Goal: Task Accomplishment & Management: Manage account settings

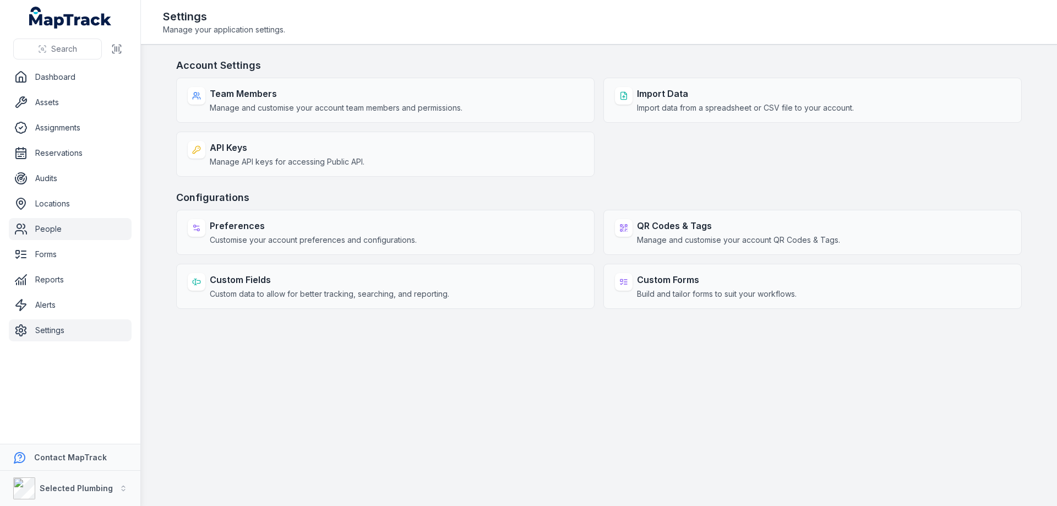
click at [39, 228] on link "People" at bounding box center [70, 229] width 123 height 22
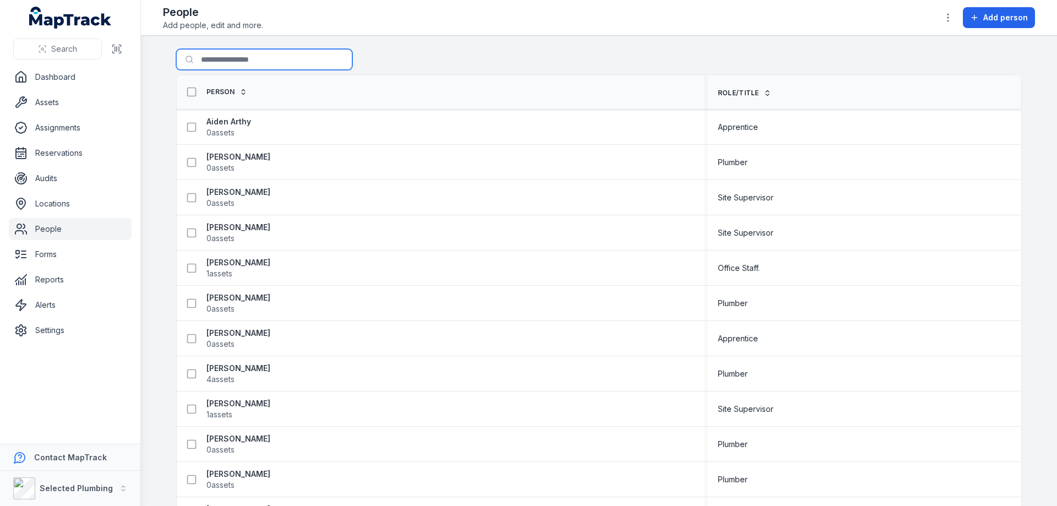
click at [215, 60] on input "Search for people" at bounding box center [264, 59] width 176 height 21
type input "****"
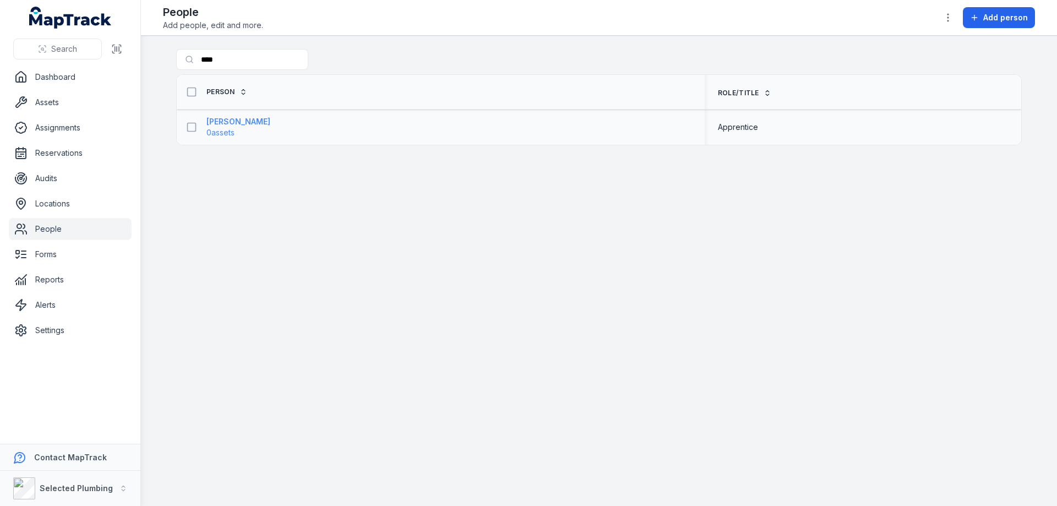
click at [232, 124] on strong "[PERSON_NAME]" at bounding box center [238, 121] width 64 height 11
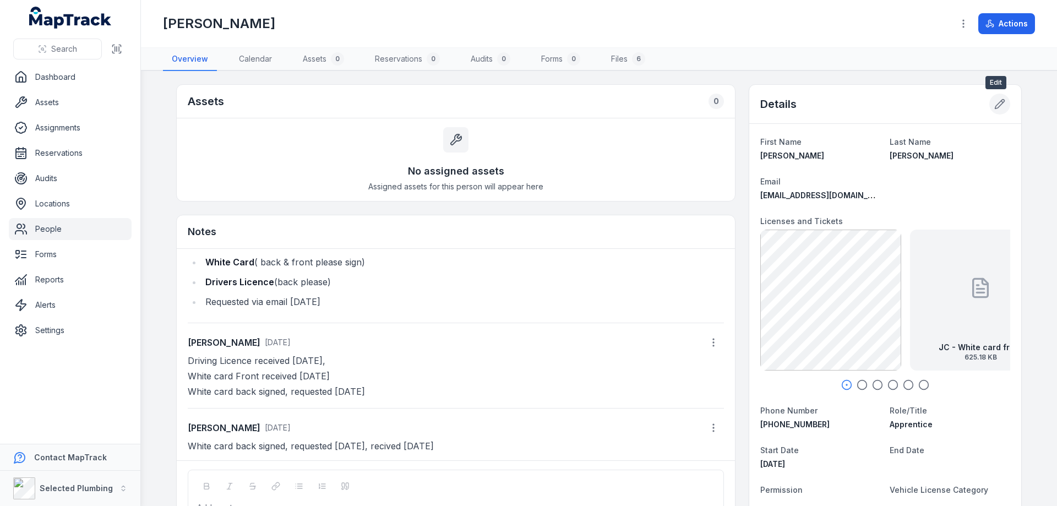
click at [999, 107] on icon at bounding box center [999, 104] width 11 height 11
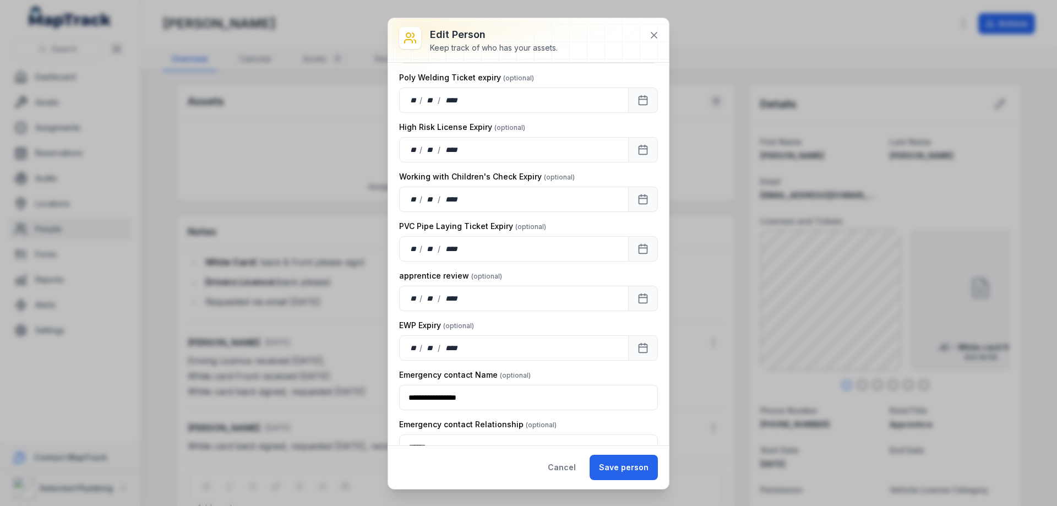
scroll to position [1101, 0]
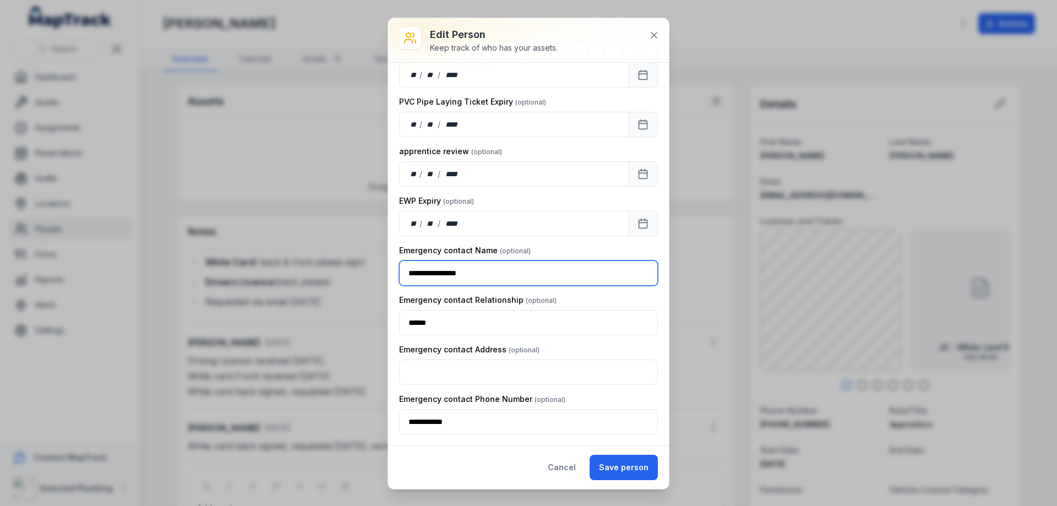
drag, startPoint x: 498, startPoint y: 272, endPoint x: 365, endPoint y: 275, distance: 132.7
click at [365, 275] on div "**********" at bounding box center [528, 253] width 1057 height 506
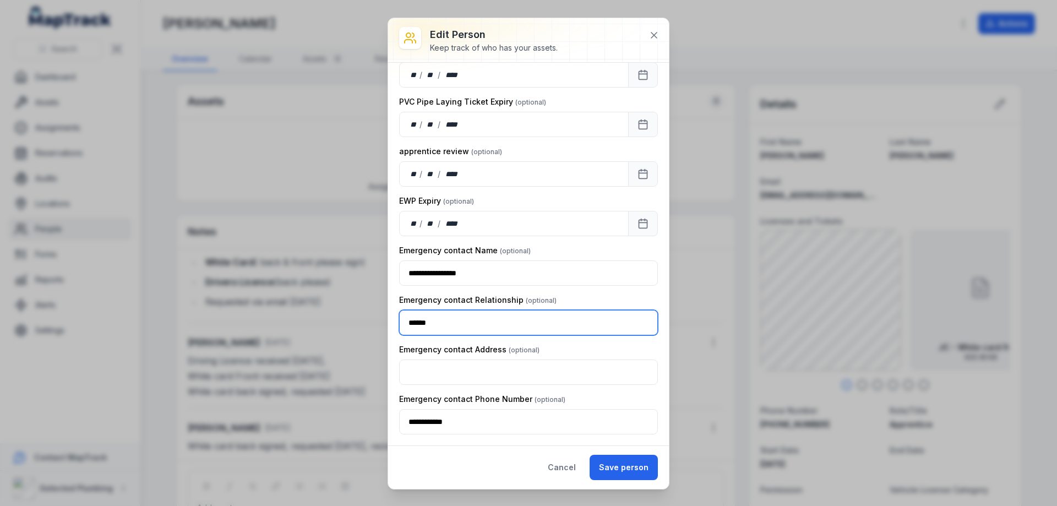
drag, startPoint x: 445, startPoint y: 321, endPoint x: 320, endPoint y: 323, distance: 125.0
click at [320, 323] on div "**********" at bounding box center [528, 253] width 1057 height 506
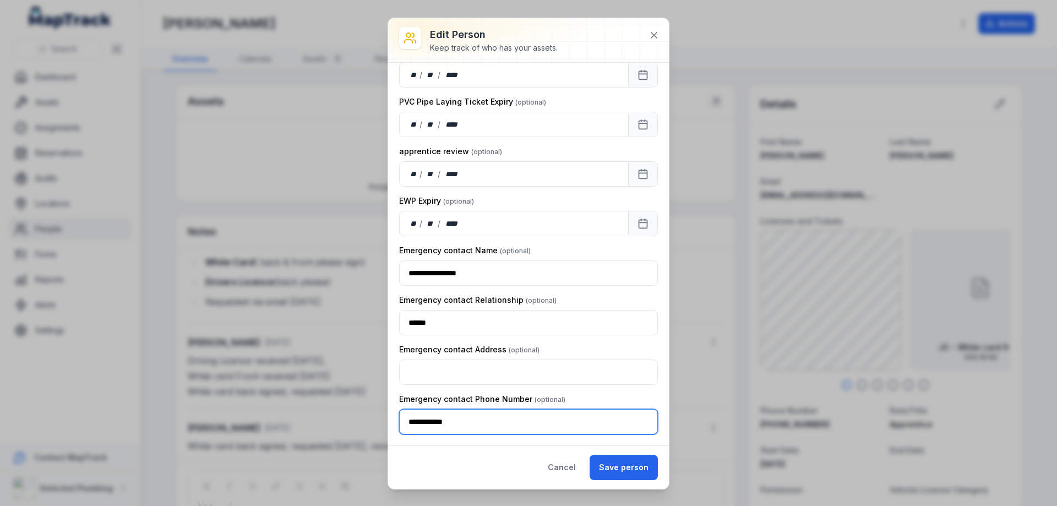
drag, startPoint x: 472, startPoint y: 422, endPoint x: 389, endPoint y: 422, distance: 82.6
click at [389, 422] on div "**********" at bounding box center [528, 254] width 281 height 383
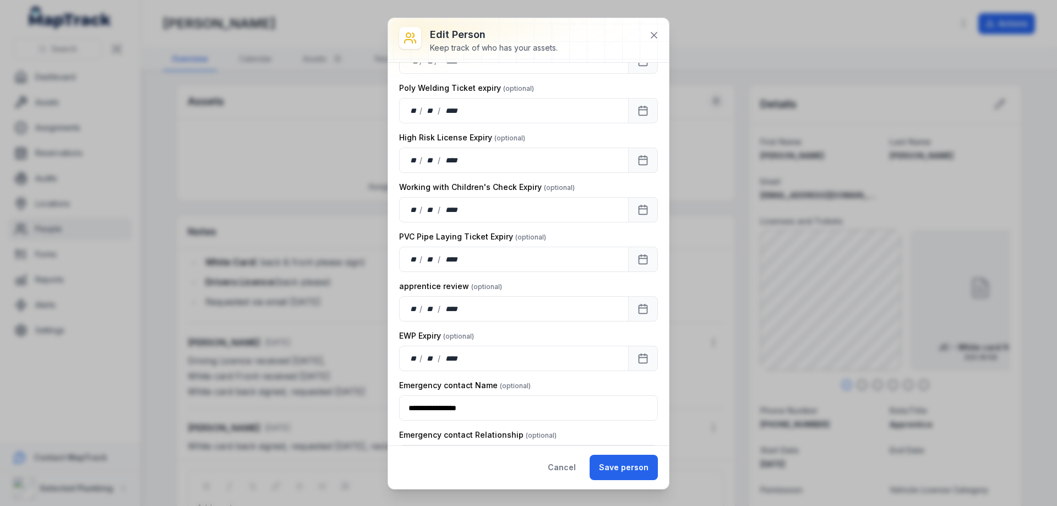
scroll to position [808, 0]
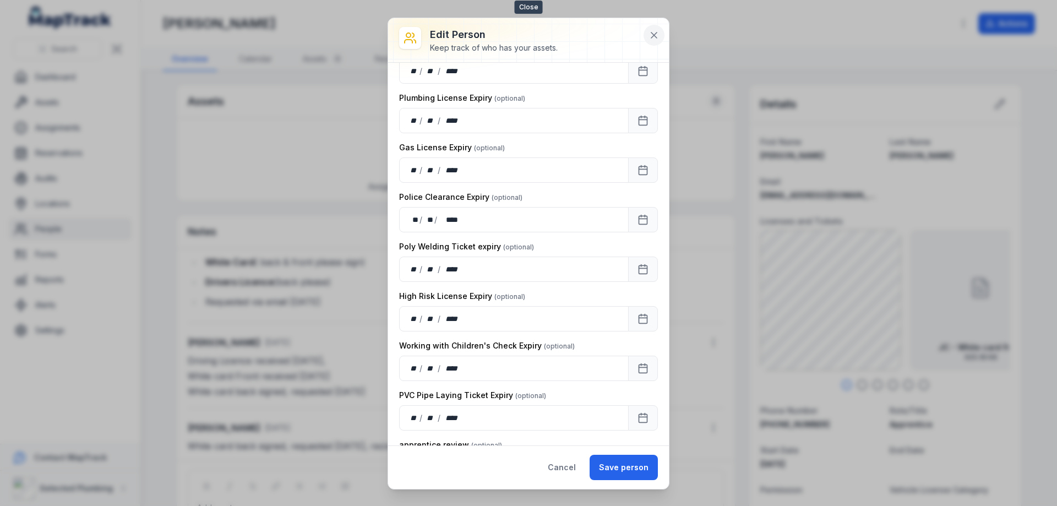
click at [658, 37] on icon at bounding box center [653, 35] width 11 height 11
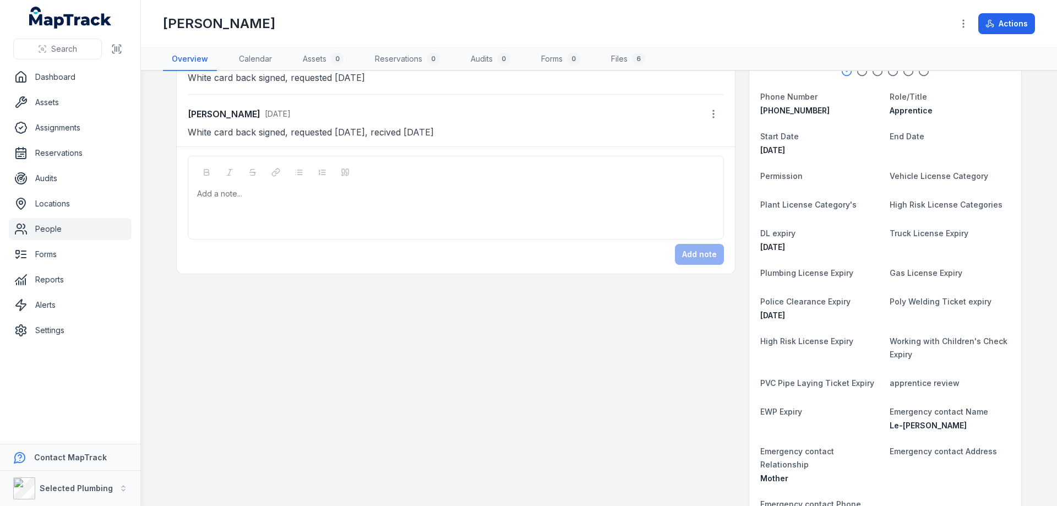
scroll to position [367, 0]
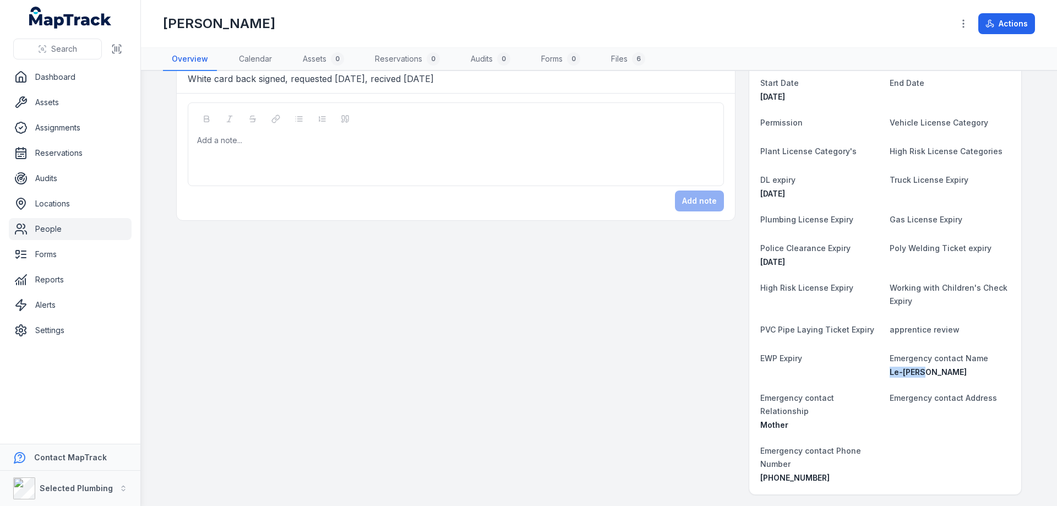
drag, startPoint x: 883, startPoint y: 370, endPoint x: 917, endPoint y: 380, distance: 35.0
click at [919, 380] on dl "First Name [PERSON_NAME] Last Name [PERSON_NAME] Email [EMAIL_ADDRESS][DOMAIN_N…" at bounding box center [885, 126] width 250 height 716
copy span "Le-[PERSON_NAME]"
click at [47, 73] on link "Dashboard" at bounding box center [70, 77] width 123 height 22
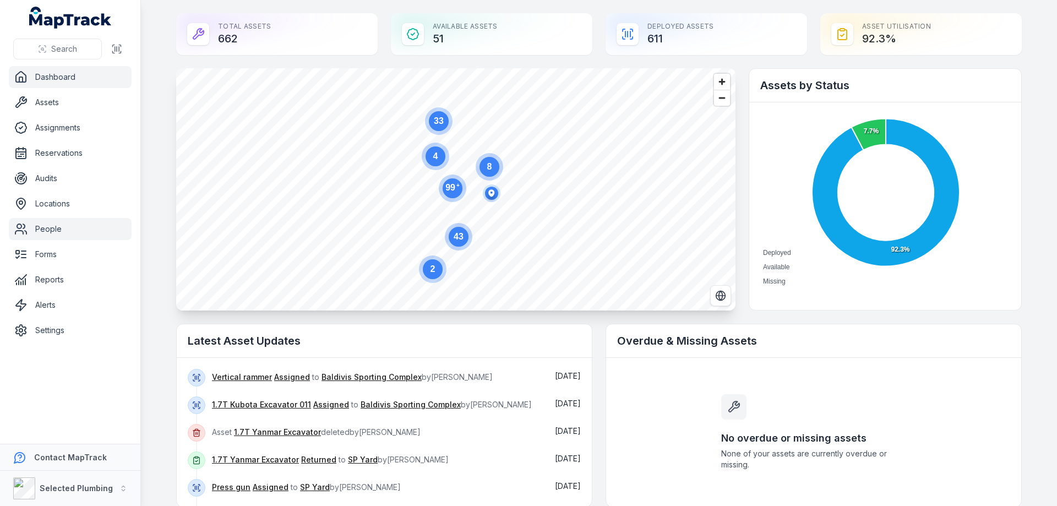
click at [40, 224] on ul "Dashboard Assets Assignments Reservations Audits Locations People Forms Reports…" at bounding box center [70, 203] width 123 height 275
click at [37, 233] on link "People" at bounding box center [70, 229] width 123 height 22
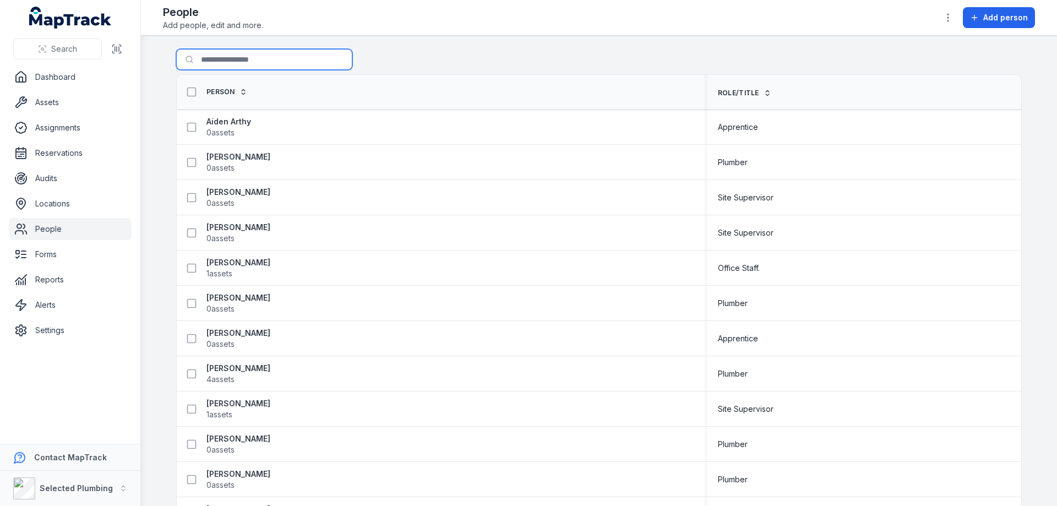
click at [228, 63] on input "Search for people" at bounding box center [264, 59] width 176 height 21
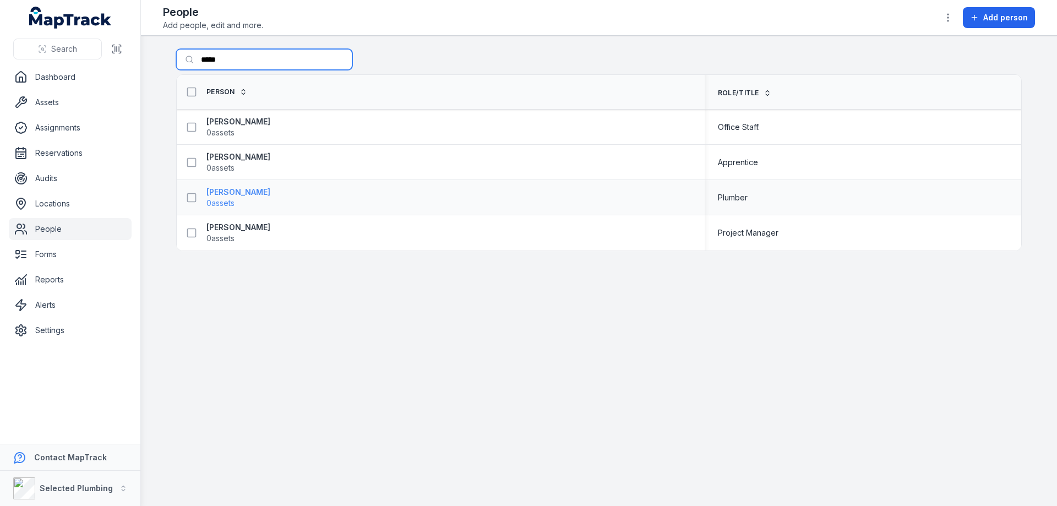
type input "*****"
click at [218, 190] on strong "[PERSON_NAME]" at bounding box center [238, 192] width 64 height 11
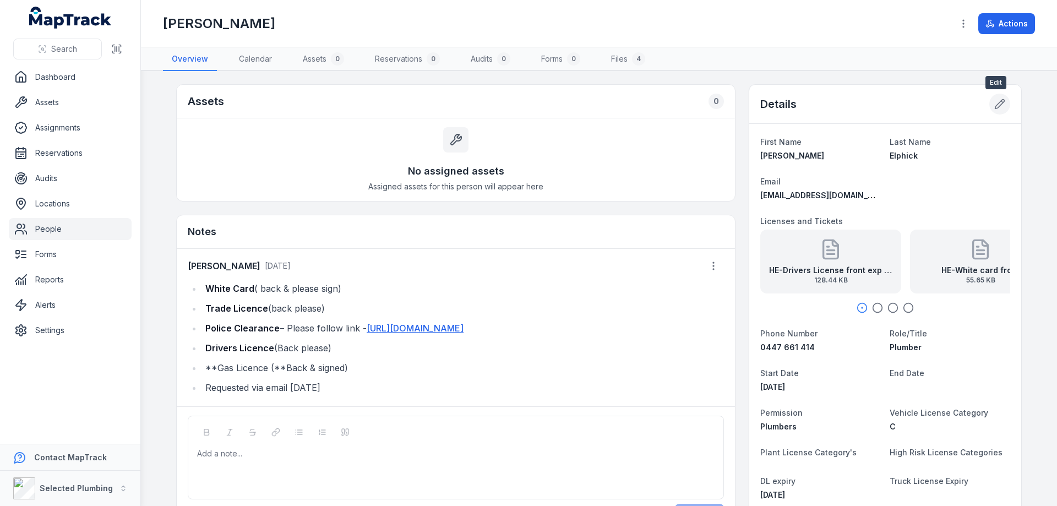
click at [995, 108] on icon at bounding box center [999, 104] width 9 height 9
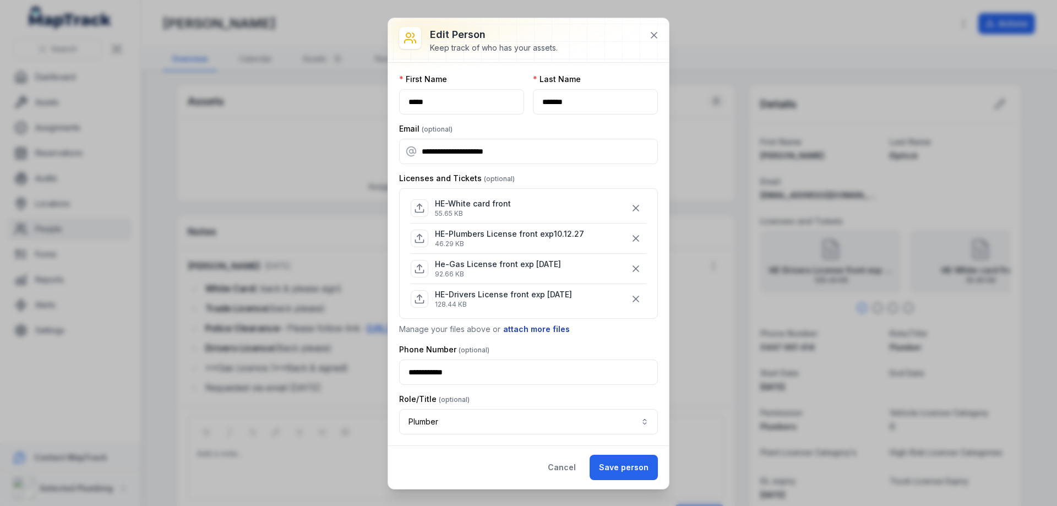
click at [525, 326] on button "attach more files" at bounding box center [537, 329] width 68 height 12
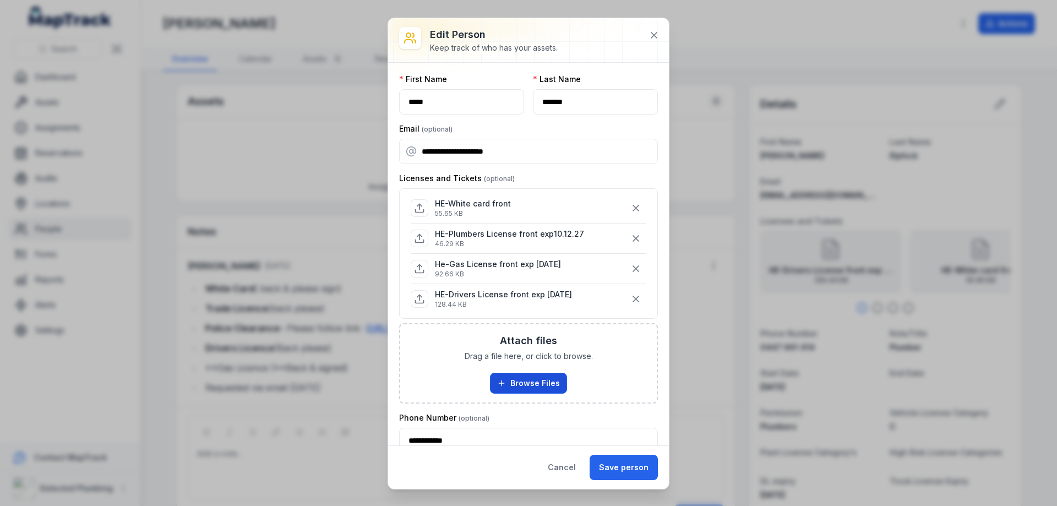
click at [514, 388] on button "Browse Files" at bounding box center [528, 383] width 77 height 21
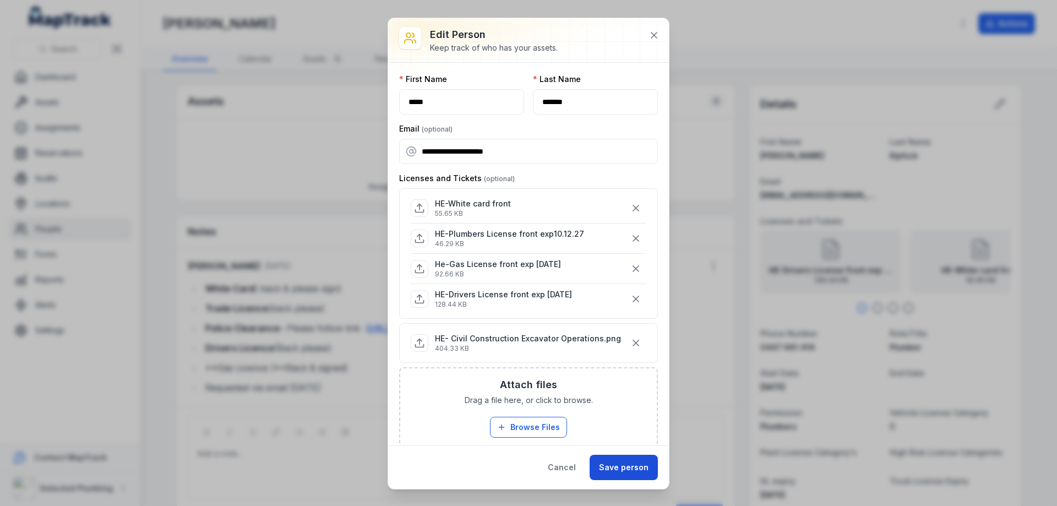
click at [629, 471] on button "Save person" at bounding box center [624, 467] width 68 height 25
